Goal: Navigation & Orientation: Find specific page/section

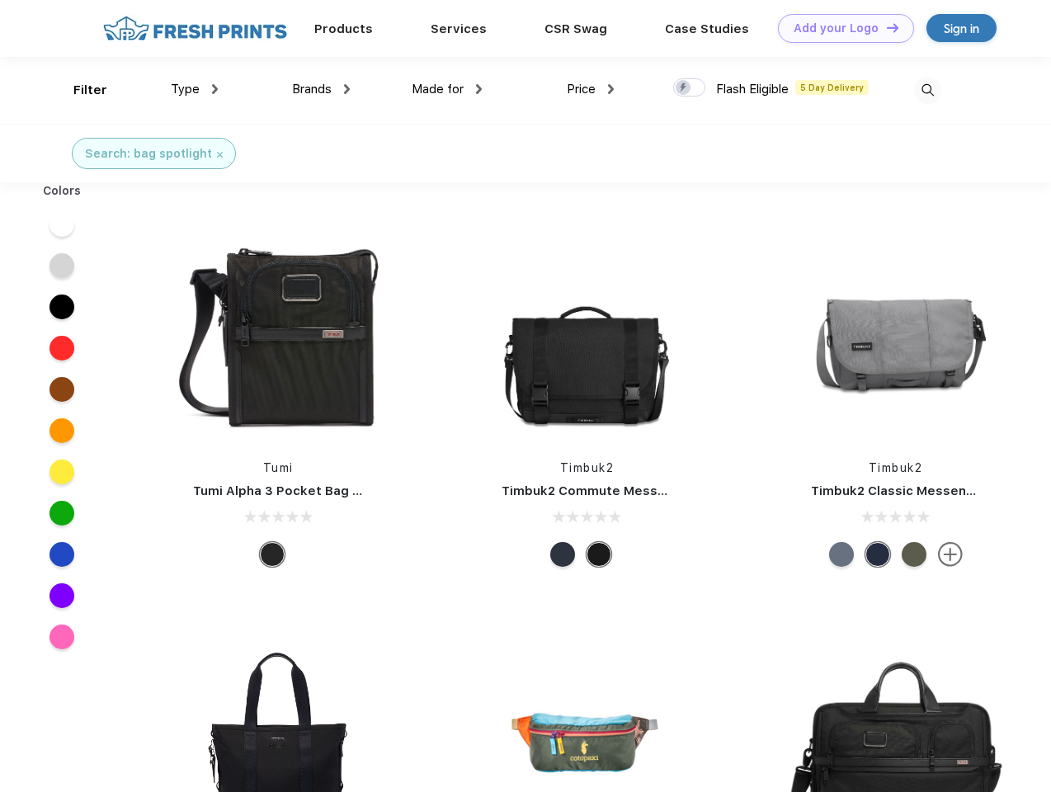
click at [840, 28] on link "Add your Logo Design Tool" at bounding box center [846, 28] width 136 height 29
click at [0, 0] on div "Design Tool" at bounding box center [0, 0] width 0 height 0
click at [886, 27] on link "Add your Logo Design Tool" at bounding box center [846, 28] width 136 height 29
click at [79, 90] on div "Filter" at bounding box center [90, 90] width 34 height 19
click at [195, 89] on span "Type" at bounding box center [185, 89] width 29 height 15
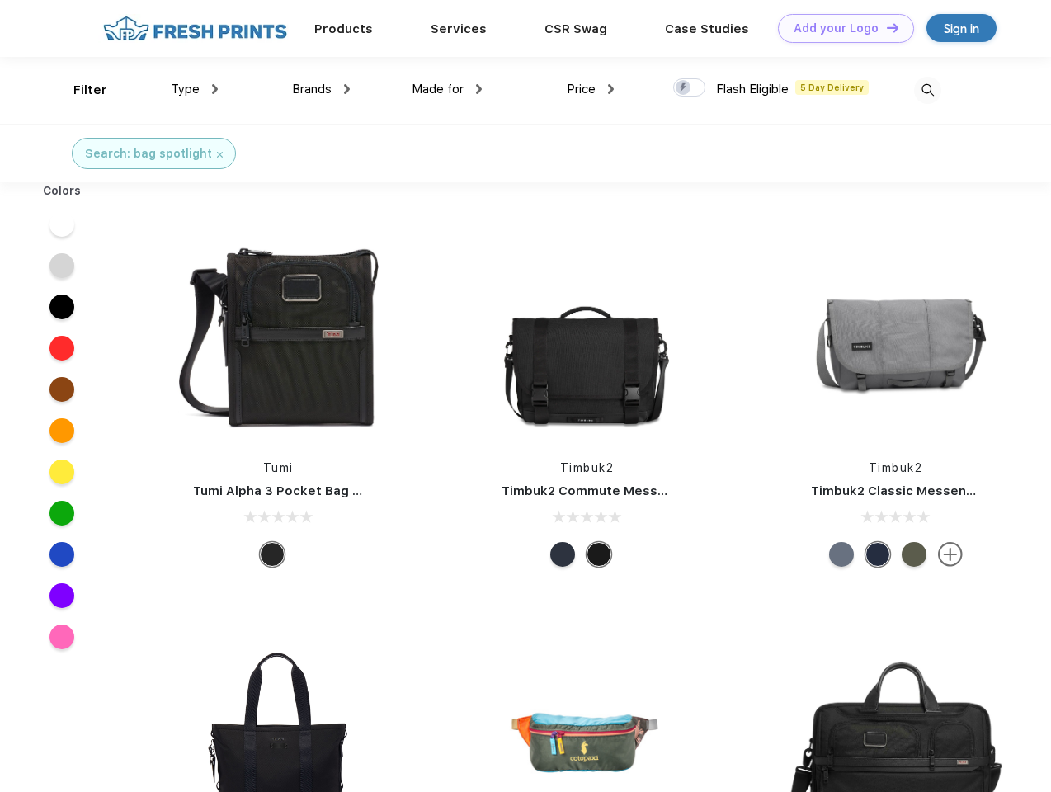
click at [321, 89] on span "Brands" at bounding box center [312, 89] width 40 height 15
click at [447, 89] on span "Made for" at bounding box center [438, 89] width 52 height 15
click at [591, 89] on span "Price" at bounding box center [581, 89] width 29 height 15
click at [690, 88] on div at bounding box center [689, 87] width 32 height 18
click at [684, 88] on input "checkbox" at bounding box center [678, 83] width 11 height 11
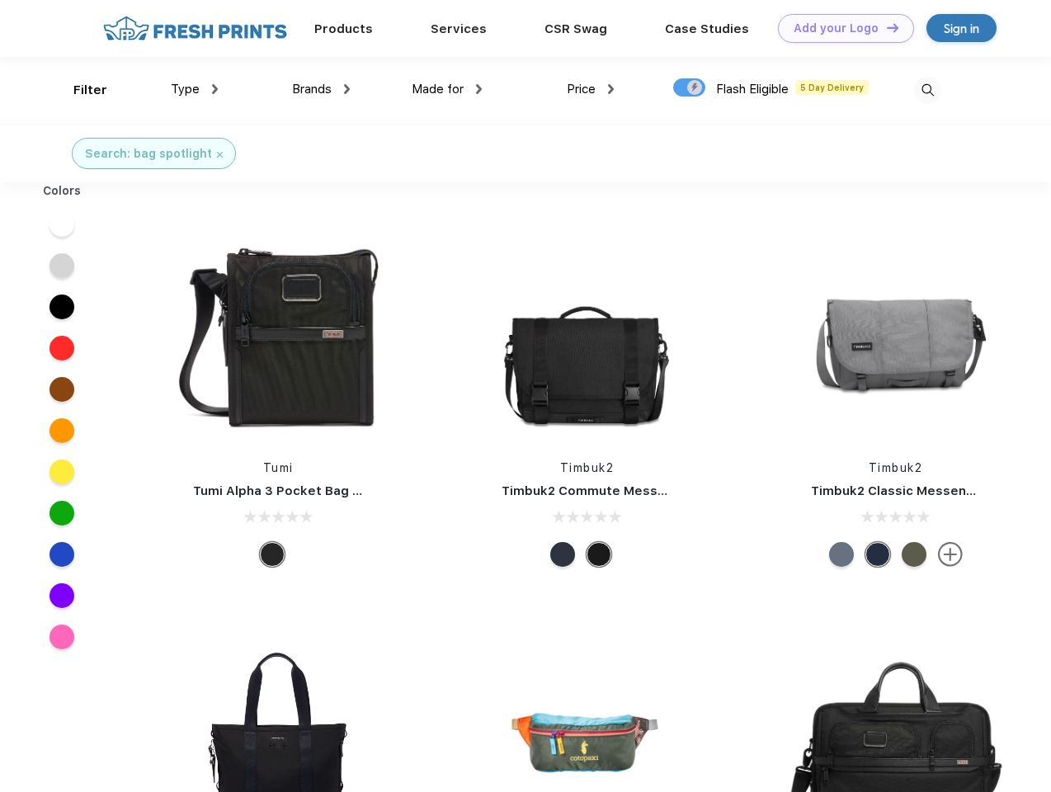
click at [928, 90] on img at bounding box center [927, 90] width 27 height 27
